Goal: Transaction & Acquisition: Download file/media

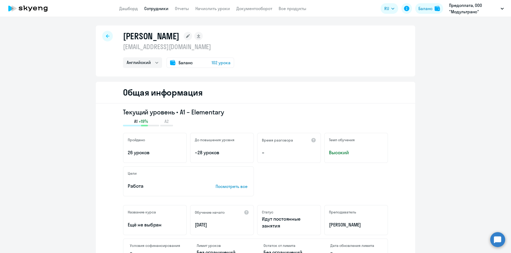
select select "english"
click at [182, 8] on link "Отчеты" at bounding box center [182, 8] width 14 height 5
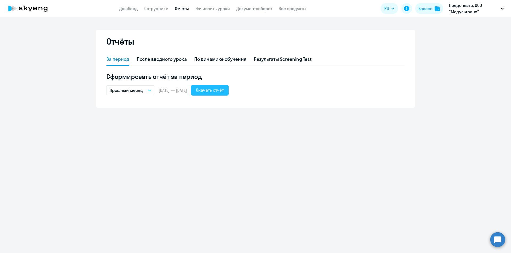
click at [224, 89] on div "Скачать отчёт" at bounding box center [210, 90] width 28 height 6
